Goal: Task Accomplishment & Management: Use online tool/utility

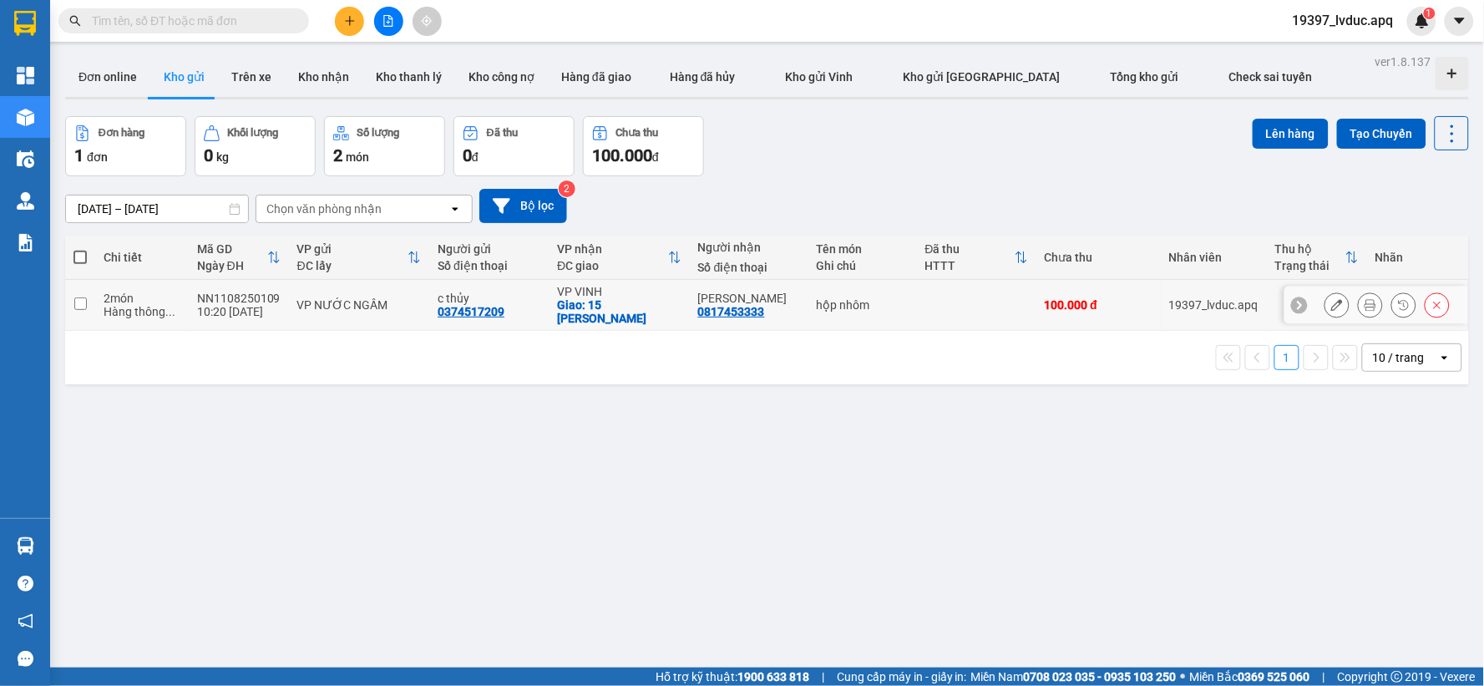
click at [550, 291] on td "VP [PERSON_NAME]: 15 trần thủ độ" at bounding box center [619, 305] width 141 height 51
checkbox input "true"
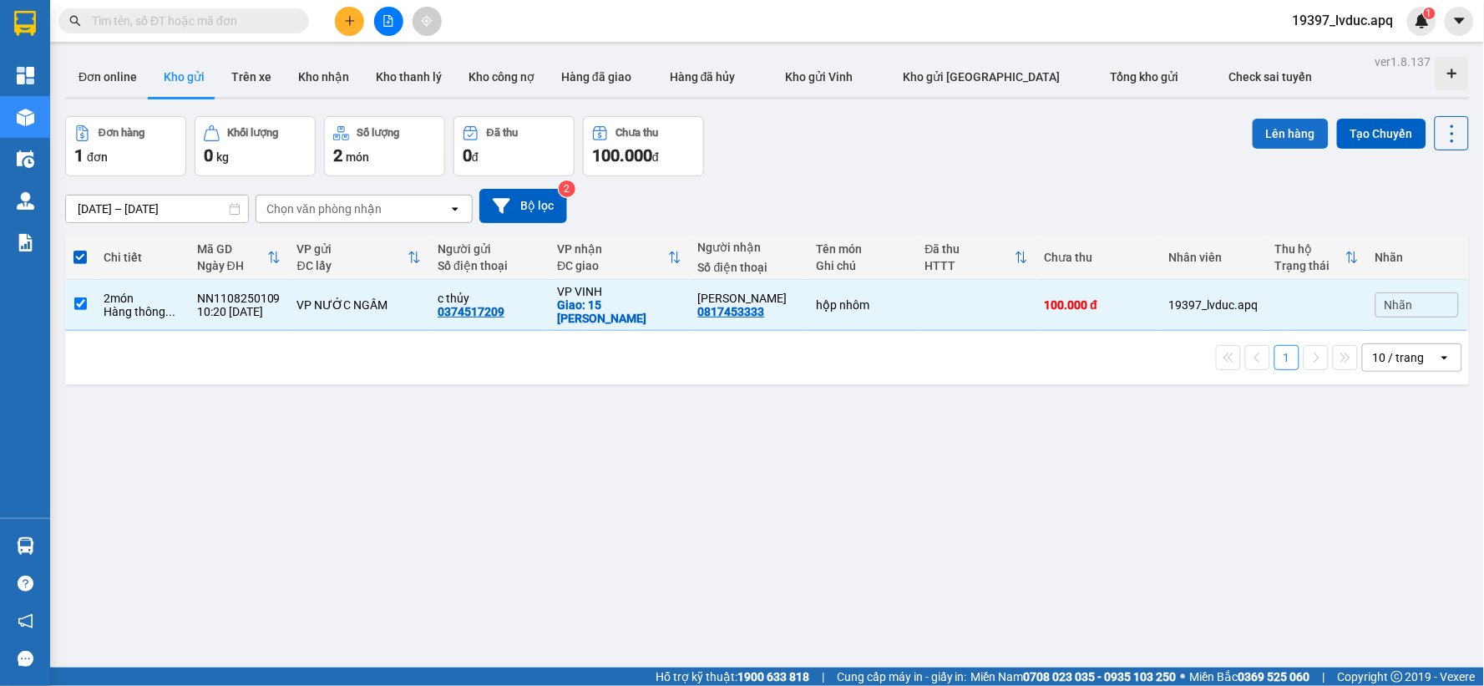
click at [1289, 125] on button "Lên hàng" at bounding box center [1291, 134] width 76 height 30
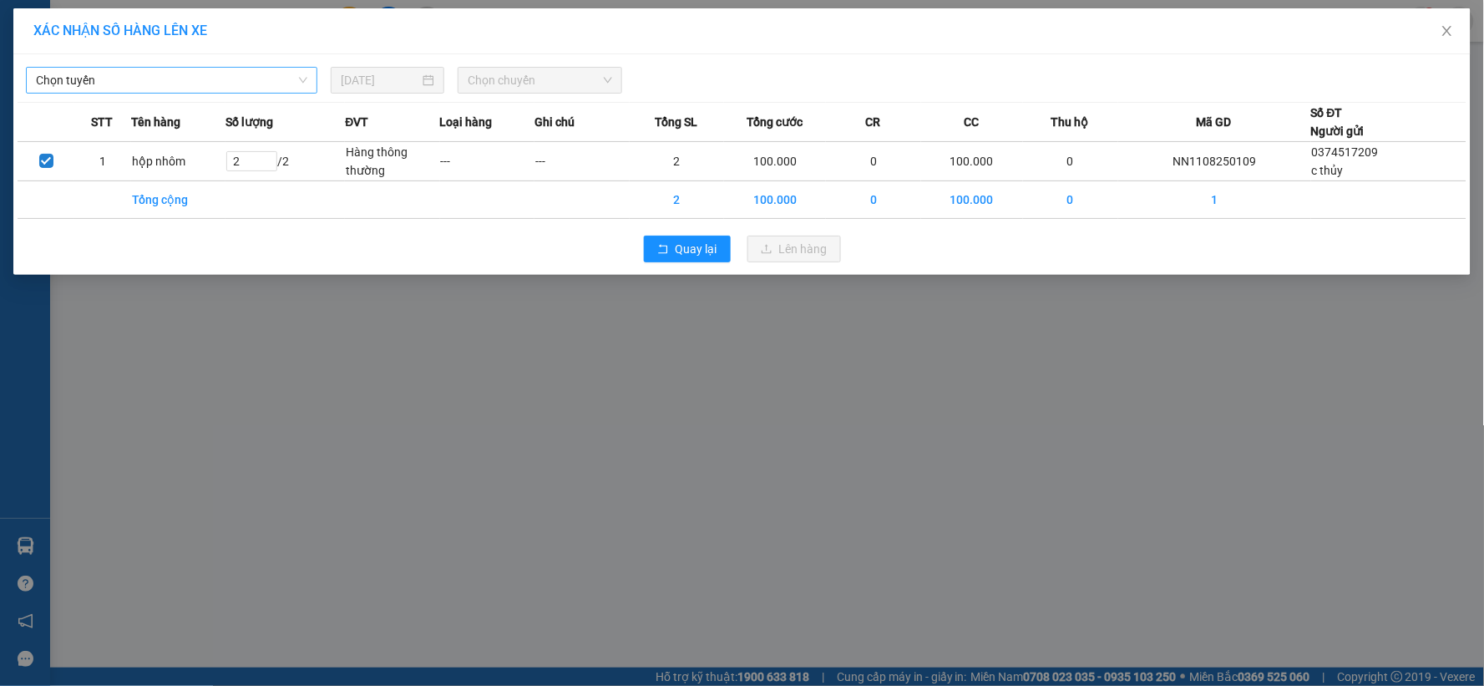
click at [167, 85] on span "Chọn tuyến" at bounding box center [171, 80] width 271 height 25
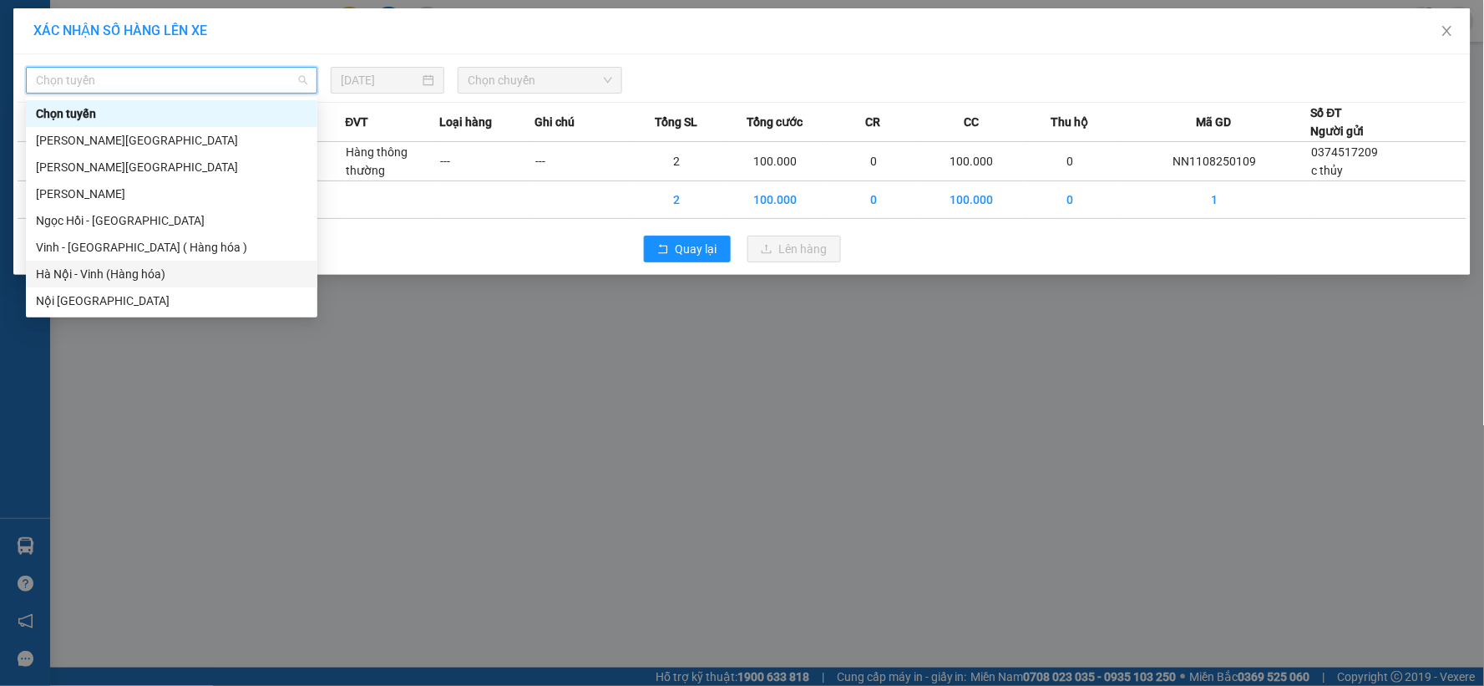
click at [114, 271] on div "Hà Nội - Vinh (Hàng hóa)" at bounding box center [171, 274] width 271 height 18
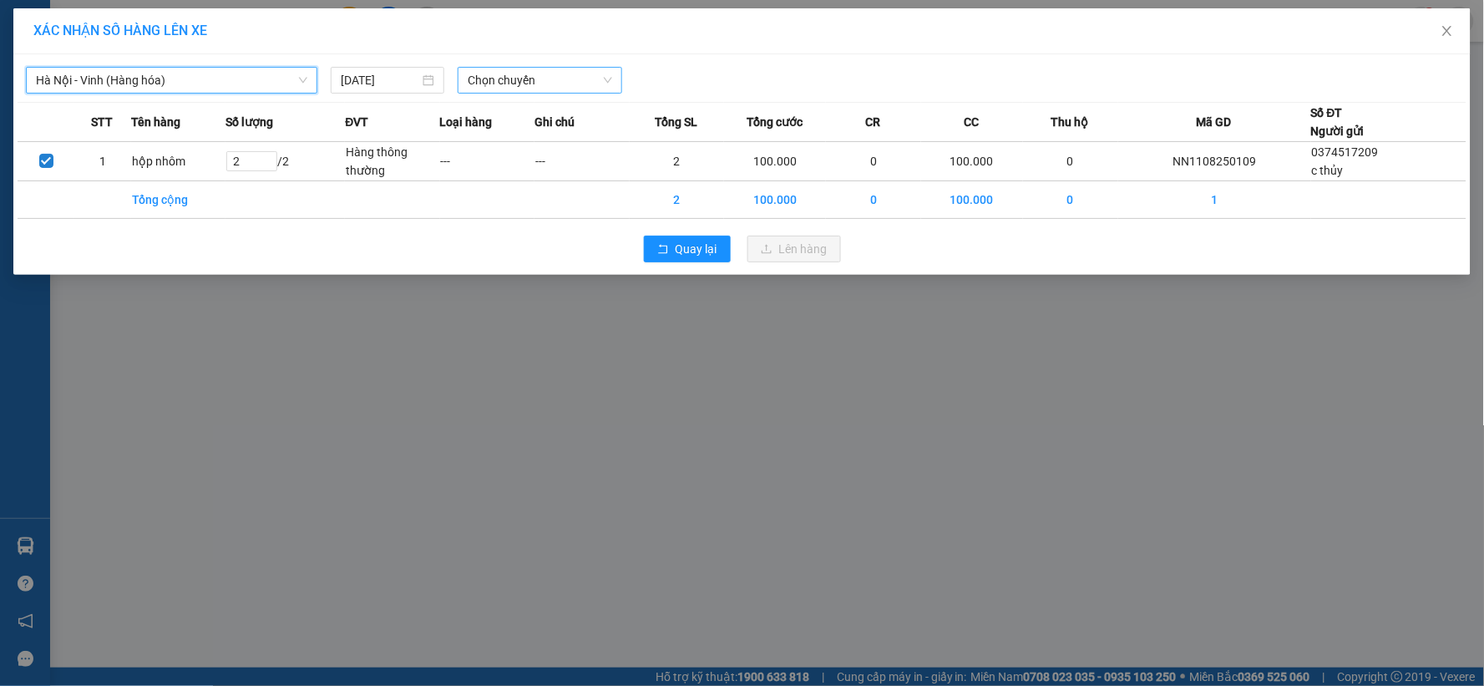
drag, startPoint x: 486, startPoint y: 74, endPoint x: 496, endPoint y: 92, distance: 20.9
click at [488, 75] on span "Chọn chuyến" at bounding box center [540, 80] width 145 height 25
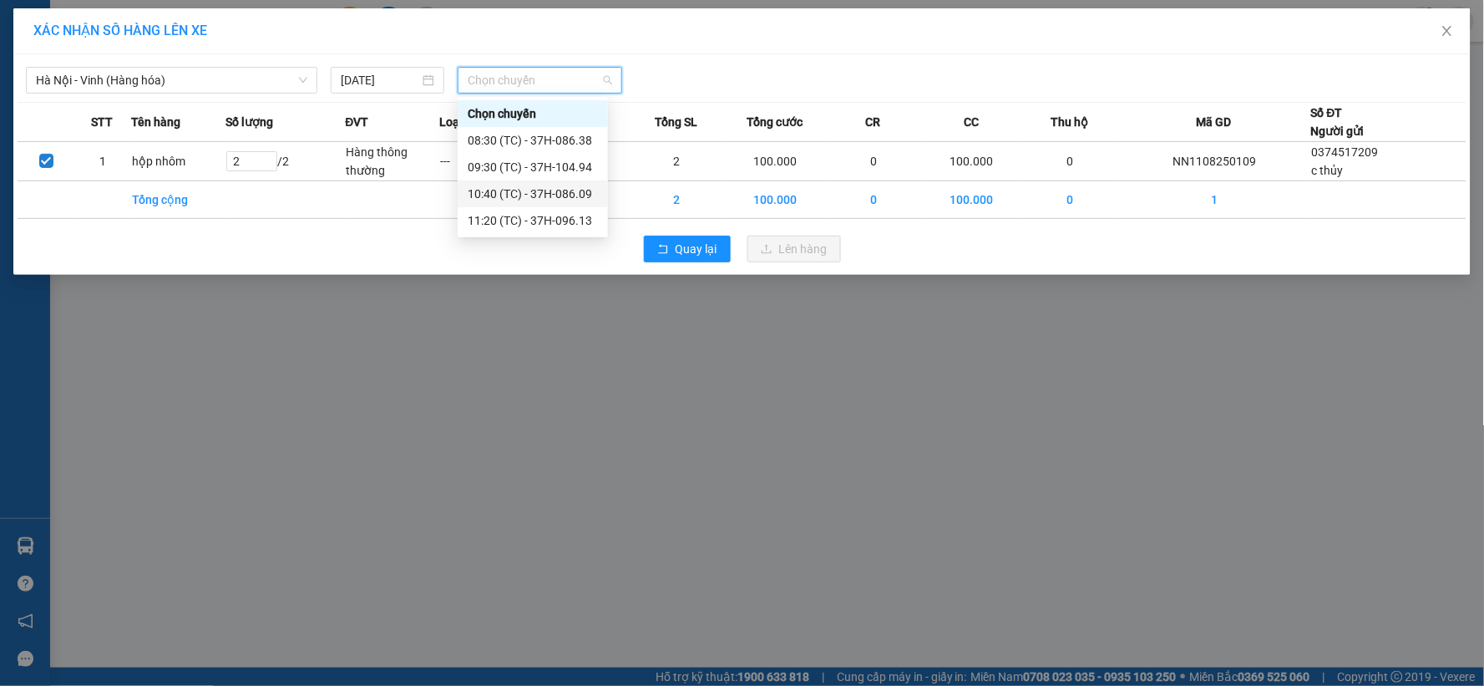
click at [541, 195] on div "10:40 (TC) - 37H-086.09" at bounding box center [533, 194] width 130 height 18
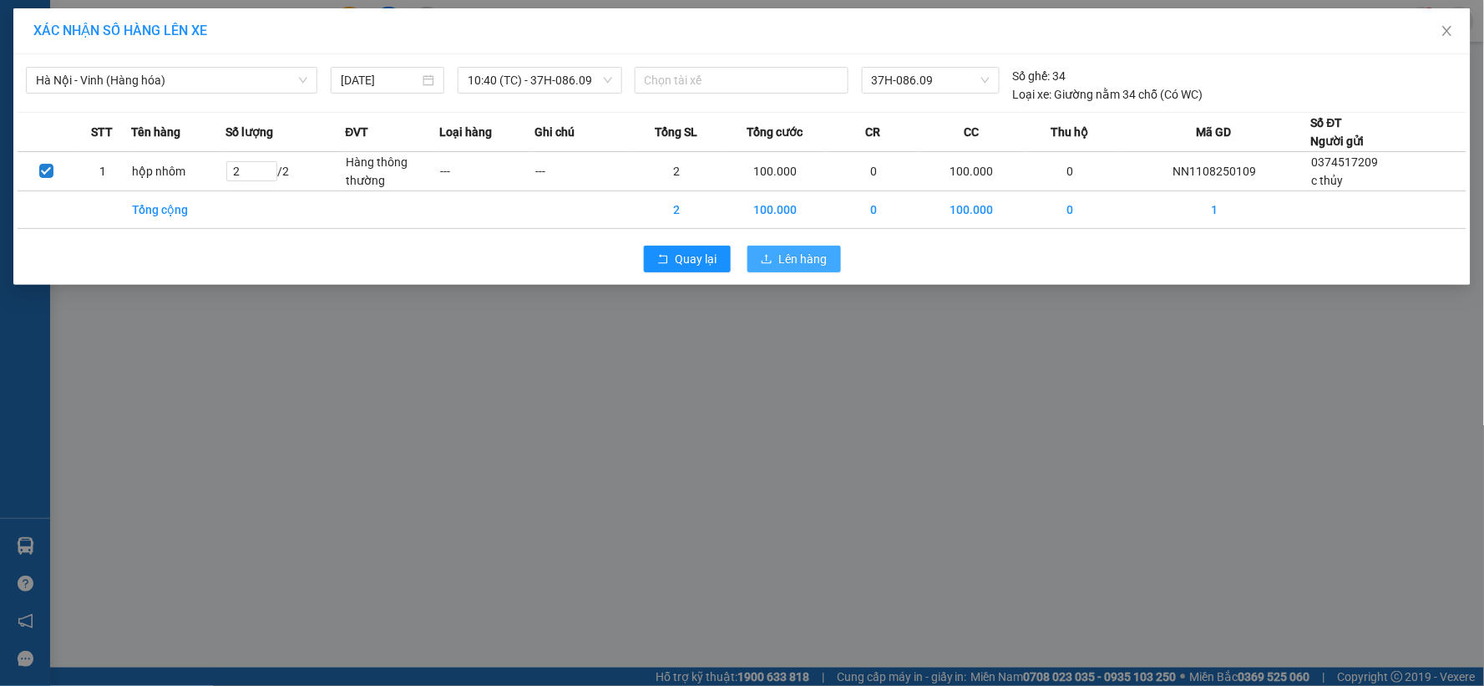
click at [763, 248] on button "Lên hàng" at bounding box center [795, 259] width 94 height 27
